Goal: Task Accomplishment & Management: Manage account settings

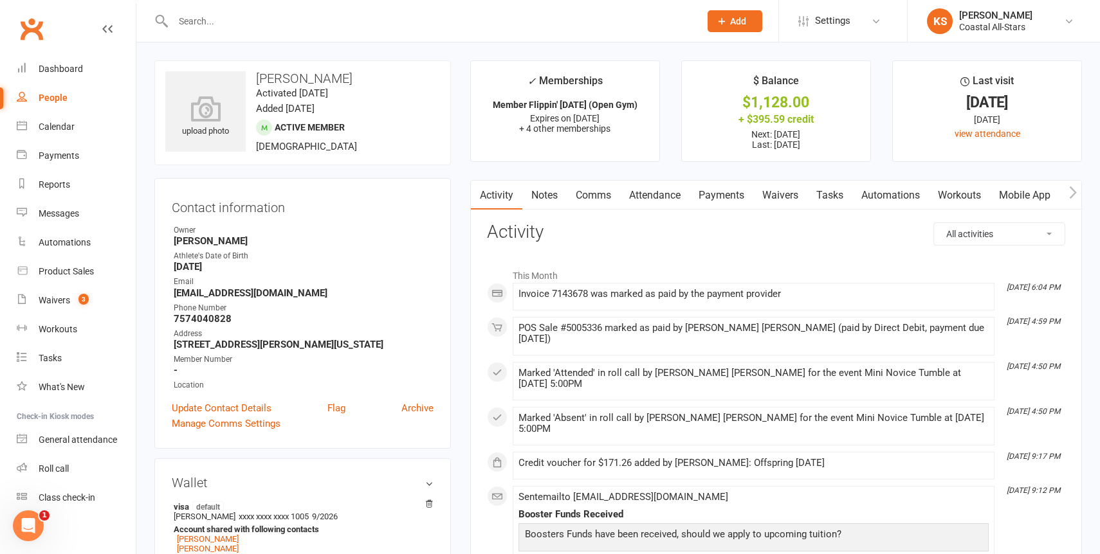
click at [717, 199] on link "Payments" at bounding box center [722, 196] width 64 height 30
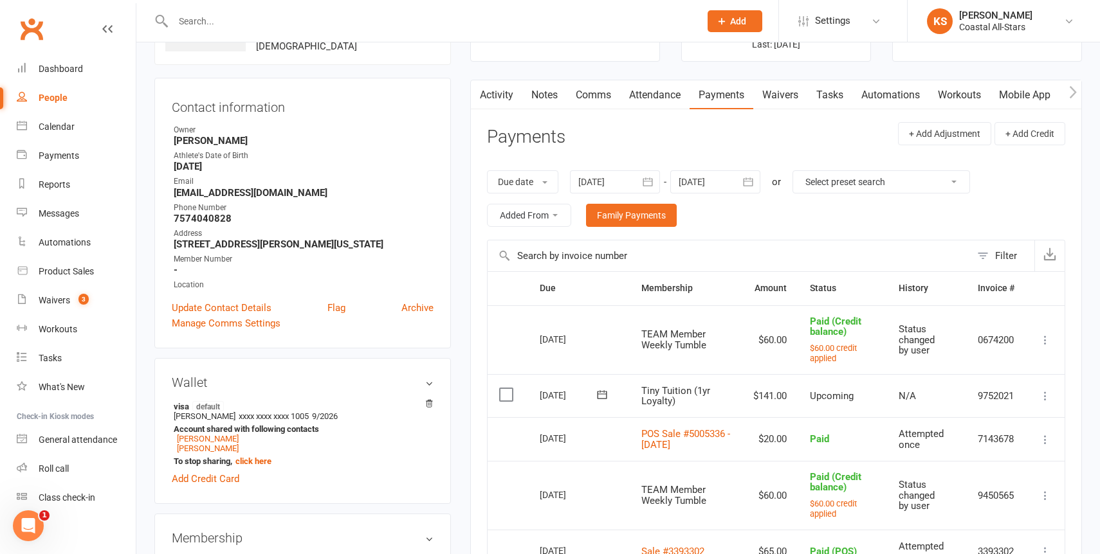
scroll to position [102, 0]
click at [688, 437] on link "POS Sale #5005336 - September 10, 2025" at bounding box center [685, 437] width 89 height 23
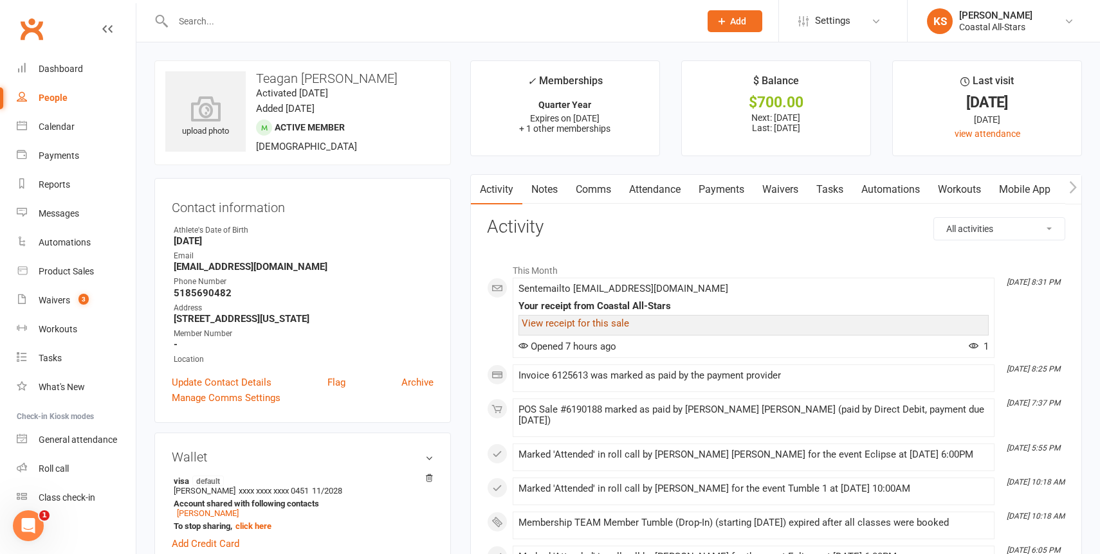
click at [595, 327] on link "View receipt for this sale" at bounding box center [575, 324] width 107 height 12
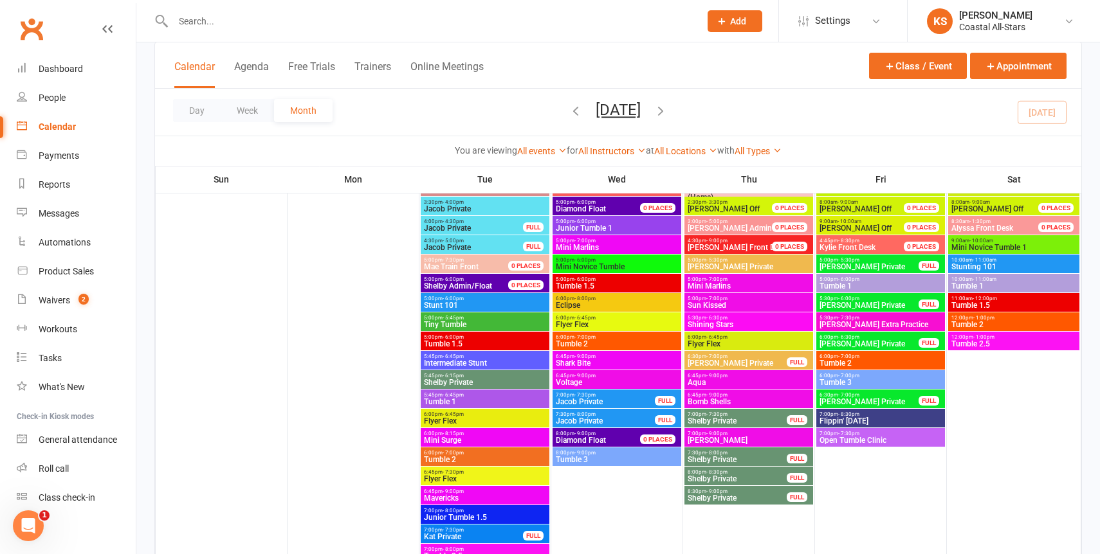
click at [279, 23] on input "text" at bounding box center [430, 21] width 522 height 18
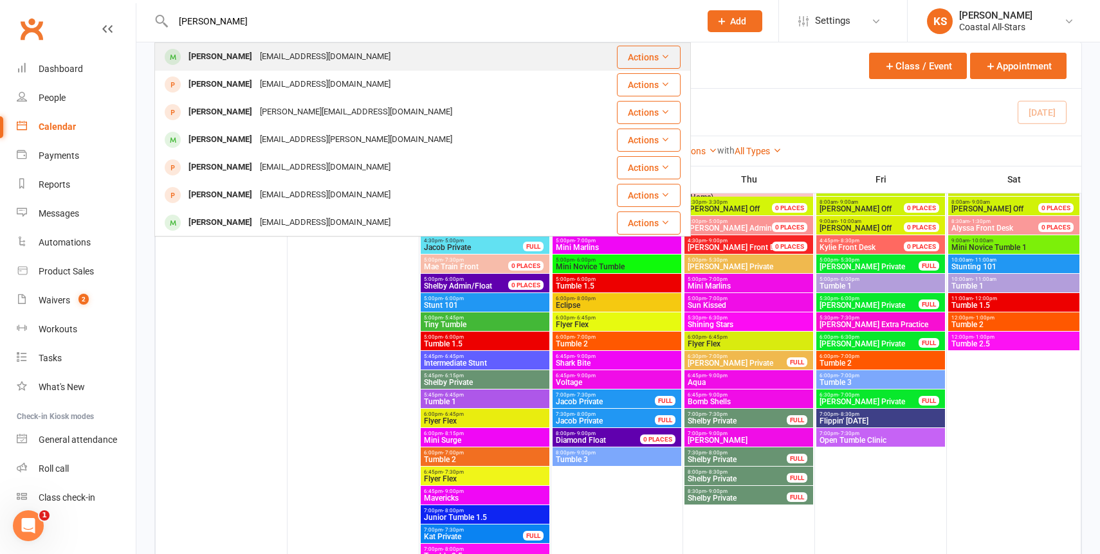
type input "[PERSON_NAME]"
click at [314, 52] on div "[EMAIL_ADDRESS][DOMAIN_NAME]" at bounding box center [325, 57] width 138 height 19
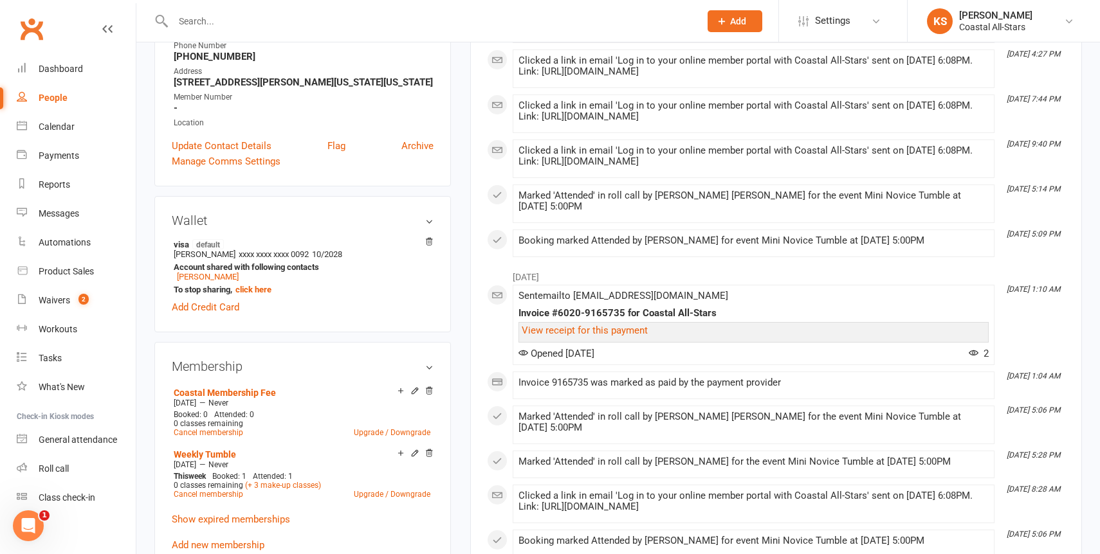
scroll to position [263, 0]
click at [215, 494] on link "Cancel membership" at bounding box center [208, 494] width 69 height 9
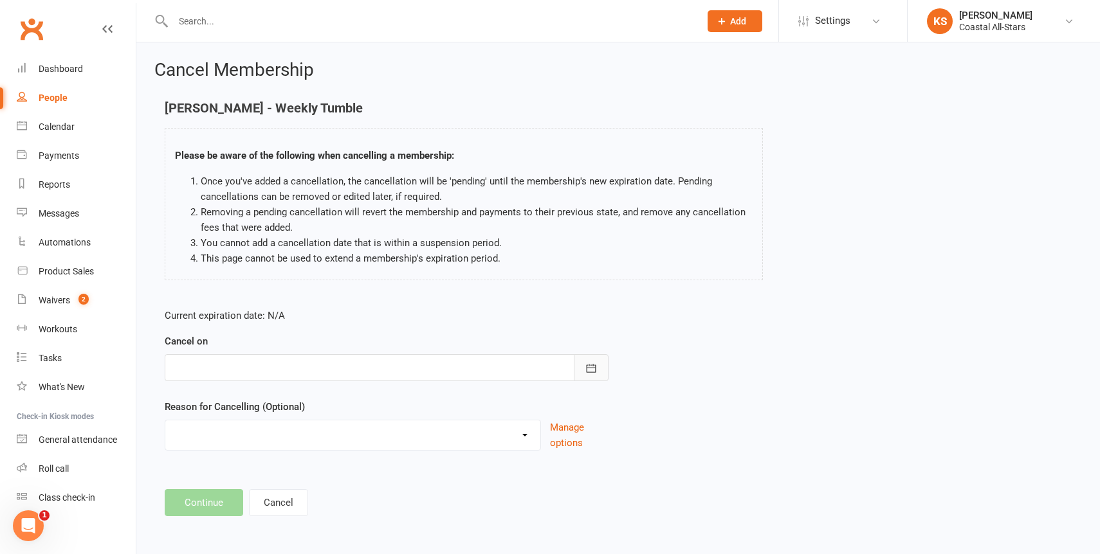
click at [590, 371] on icon "button" at bounding box center [591, 368] width 13 height 13
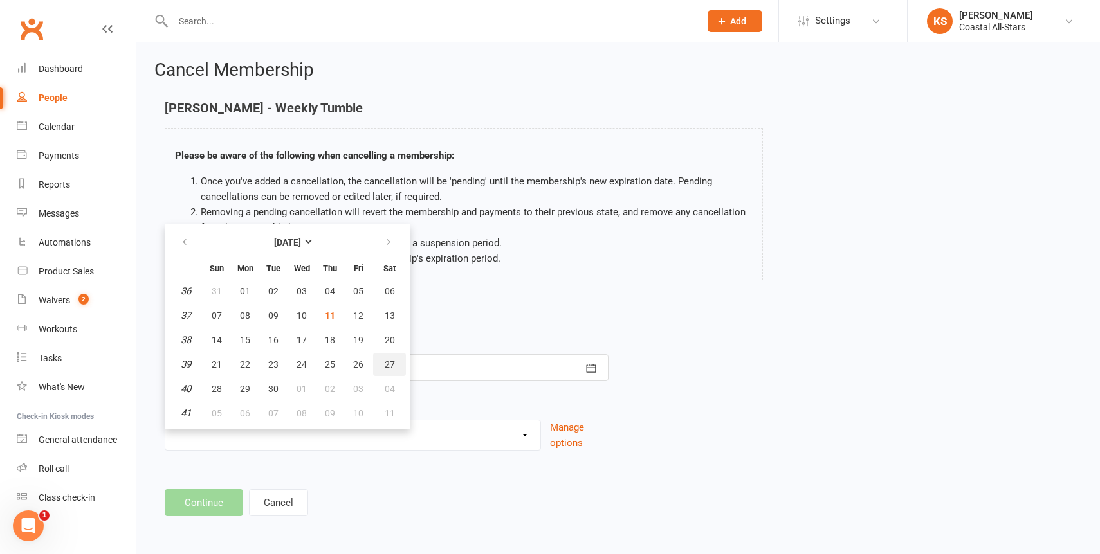
click at [394, 360] on button "27" at bounding box center [389, 364] width 33 height 23
type input "[DATE]"
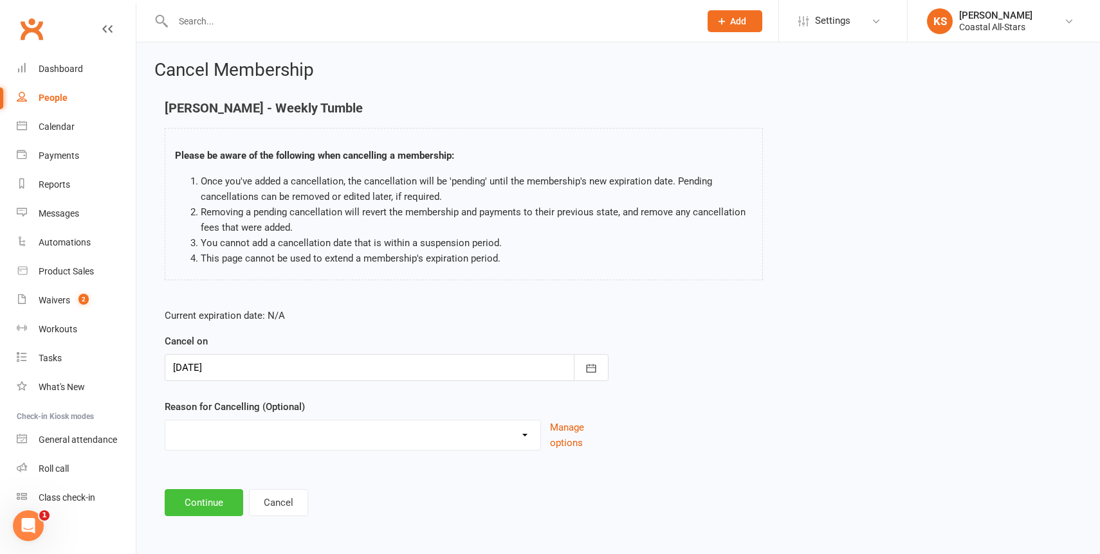
click at [209, 499] on button "Continue" at bounding box center [204, 503] width 78 height 27
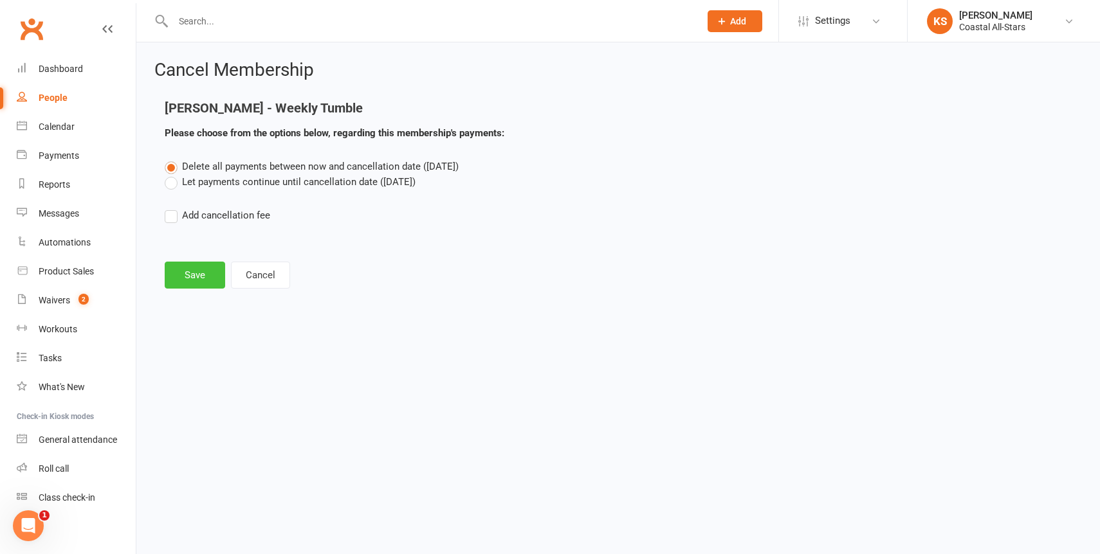
click at [197, 273] on button "Save" at bounding box center [195, 275] width 60 height 27
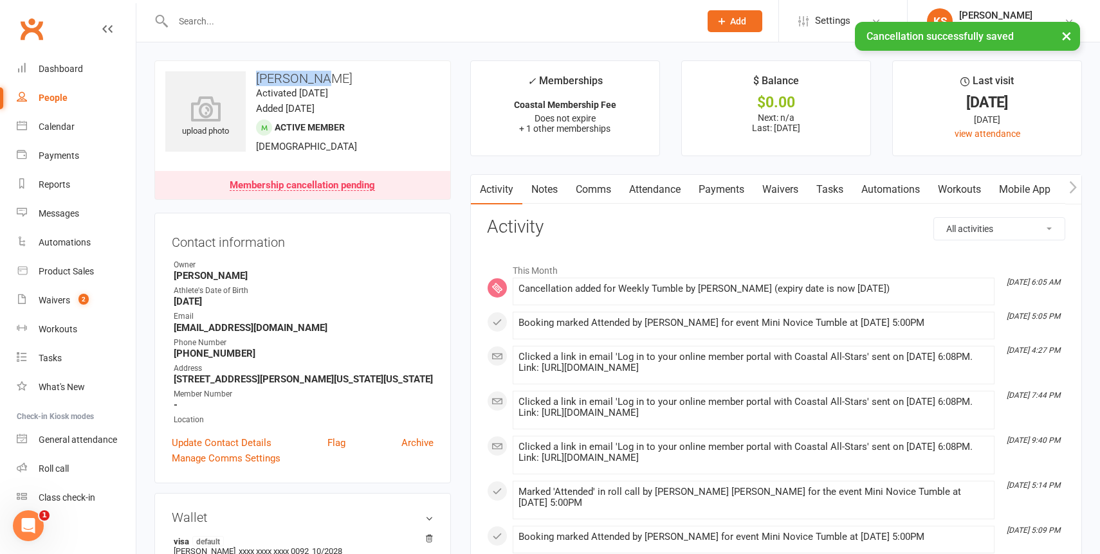
drag, startPoint x: 325, startPoint y: 80, endPoint x: 251, endPoint y: 78, distance: 74.0
click at [251, 78] on h3 "[PERSON_NAME]" at bounding box center [302, 78] width 275 height 14
copy h3 "[PERSON_NAME]"
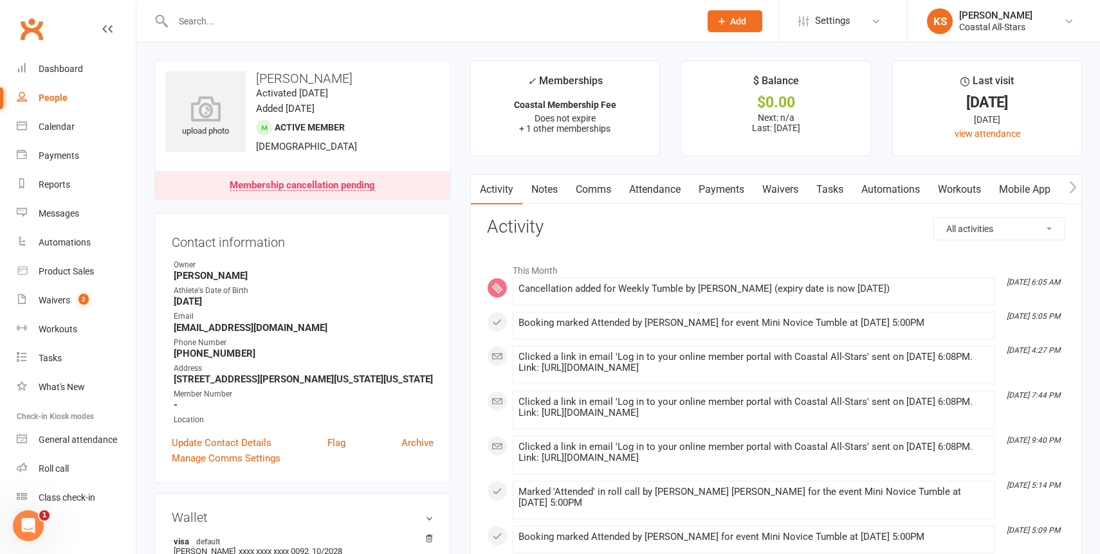
click at [239, 17] on input "text" at bounding box center [430, 21] width 522 height 18
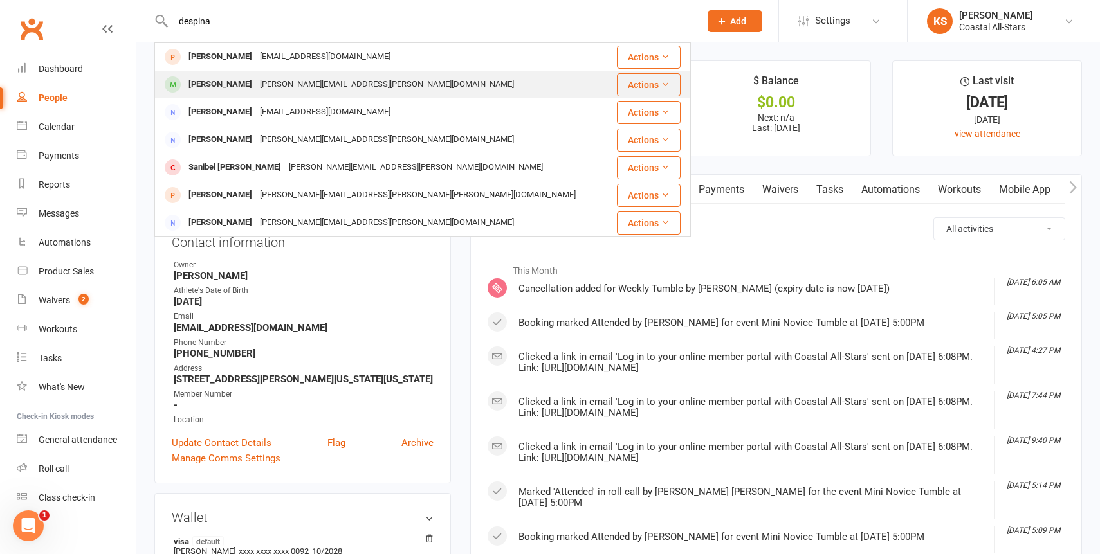
type input "despina"
click at [249, 82] on div "[PERSON_NAME]" at bounding box center [220, 84] width 71 height 19
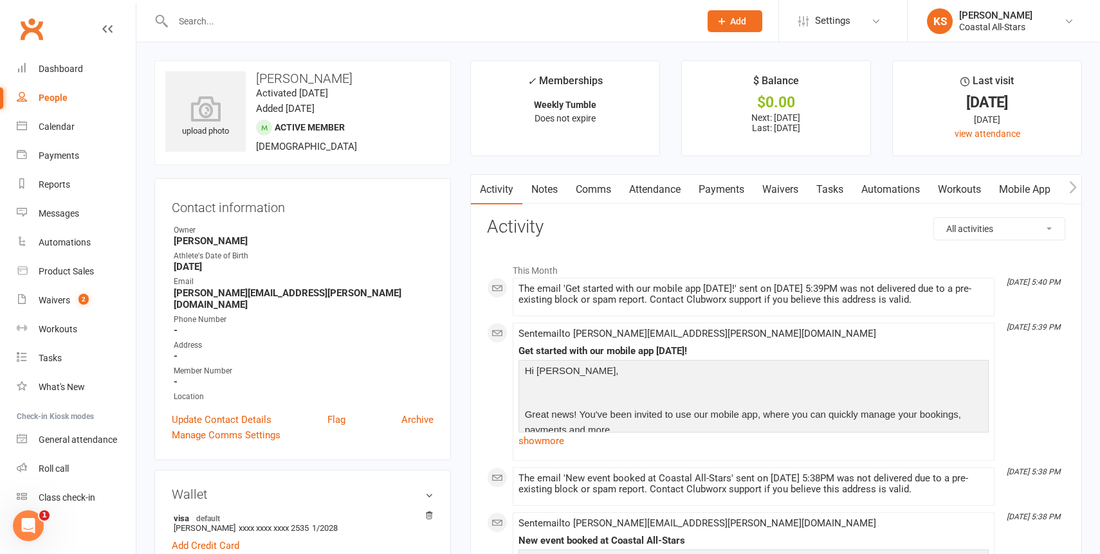
click at [1027, 188] on link "Mobile App" at bounding box center [1024, 190] width 69 height 30
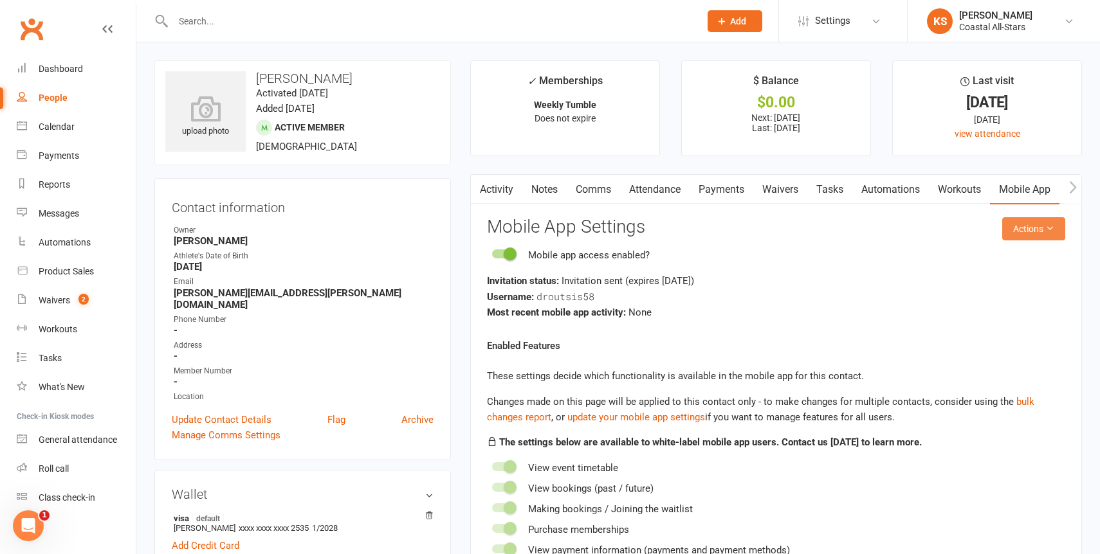
click at [1026, 232] on button "Actions" at bounding box center [1033, 228] width 63 height 23
click at [992, 285] on link "Send invitation SMS" at bounding box center [1000, 284] width 127 height 26
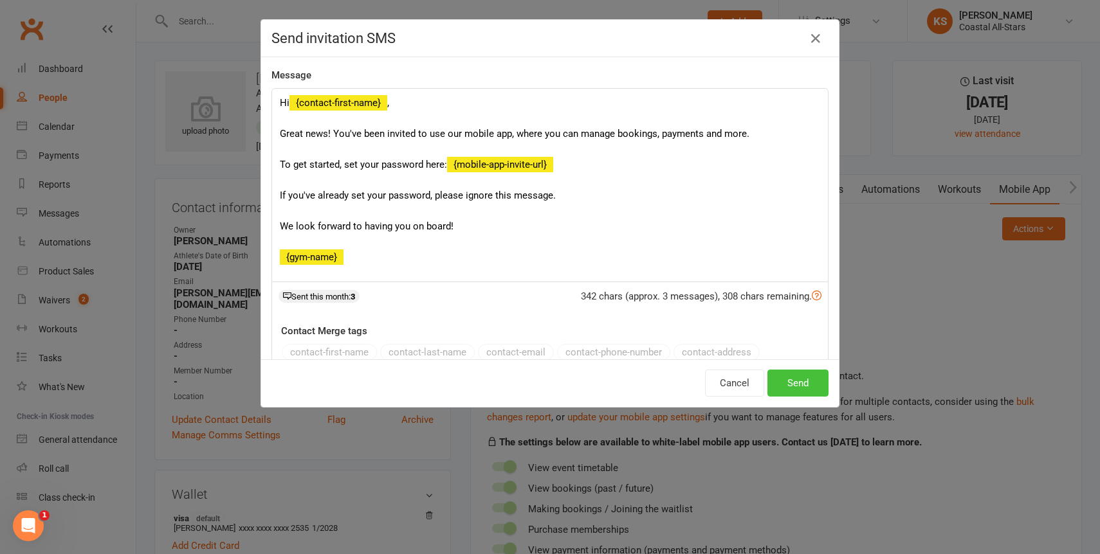
click at [800, 389] on button "Send" at bounding box center [797, 383] width 61 height 27
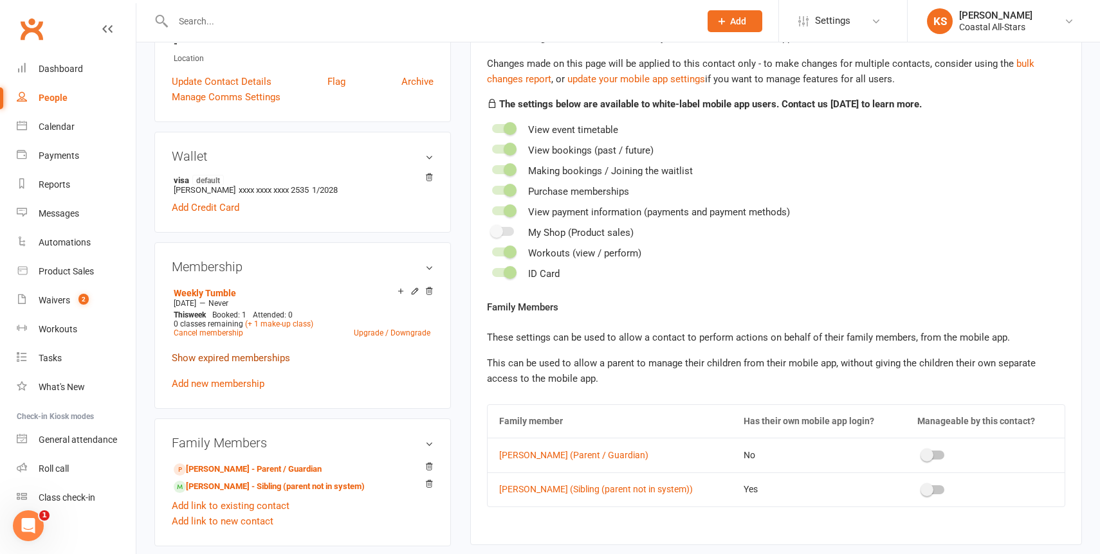
scroll to position [357, 0]
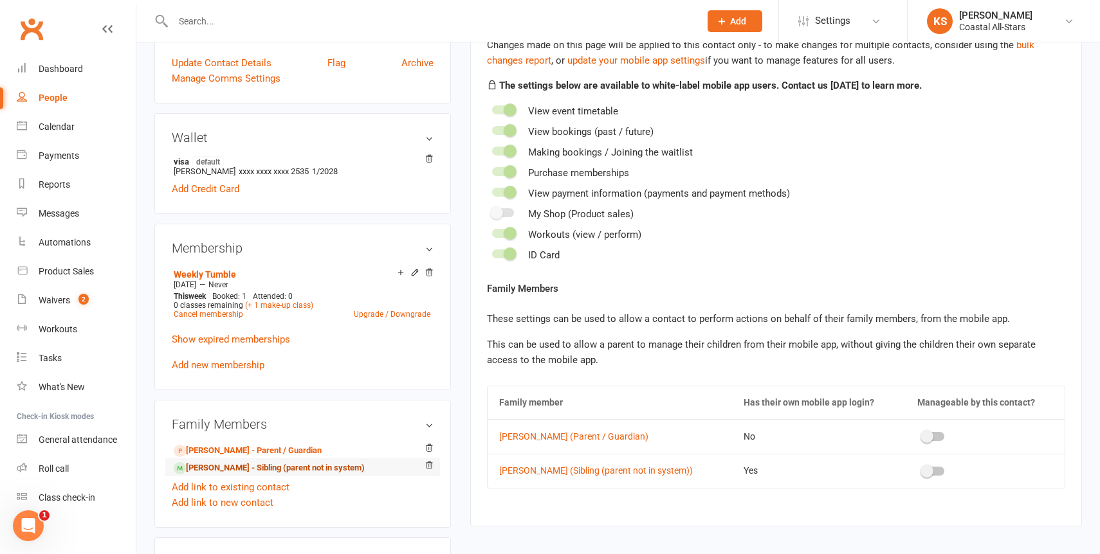
click at [225, 462] on link "[PERSON_NAME] - Sibling (parent not in system)" at bounding box center [269, 469] width 191 height 14
